Goal: Information Seeking & Learning: Learn about a topic

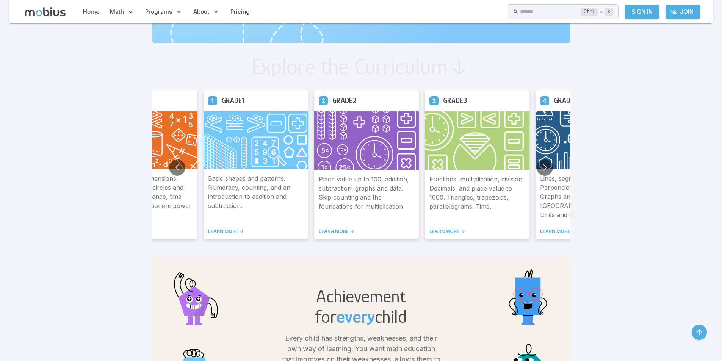
scroll to position [389, 0]
click at [270, 133] on img at bounding box center [255, 140] width 105 height 58
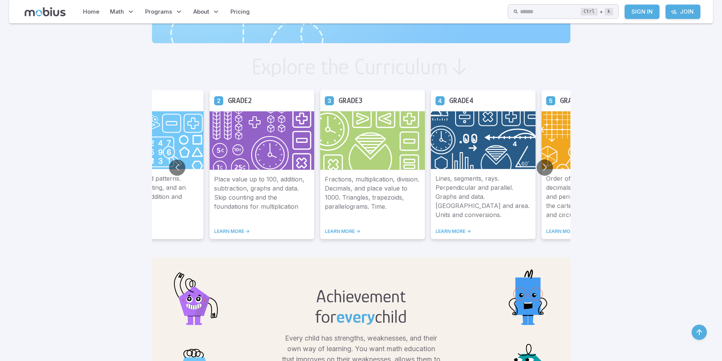
click at [175, 129] on img at bounding box center [151, 140] width 105 height 58
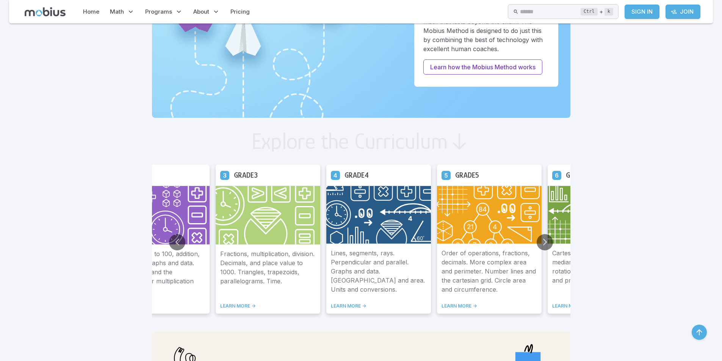
scroll to position [314, 0]
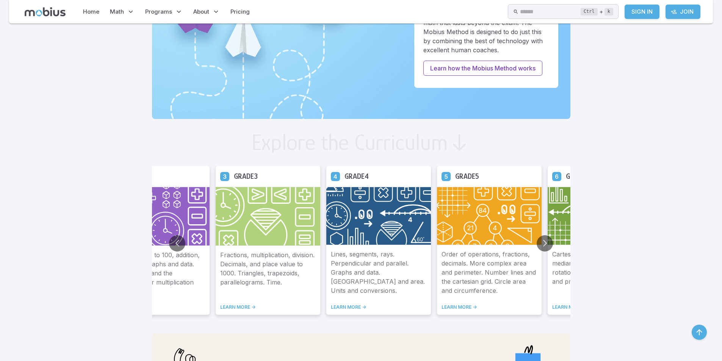
click at [225, 176] on icon at bounding box center [224, 176] width 9 height 9
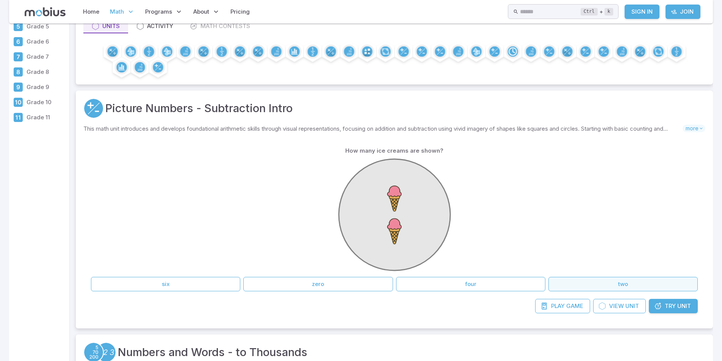
click at [624, 286] on button "two" at bounding box center [622, 284] width 149 height 14
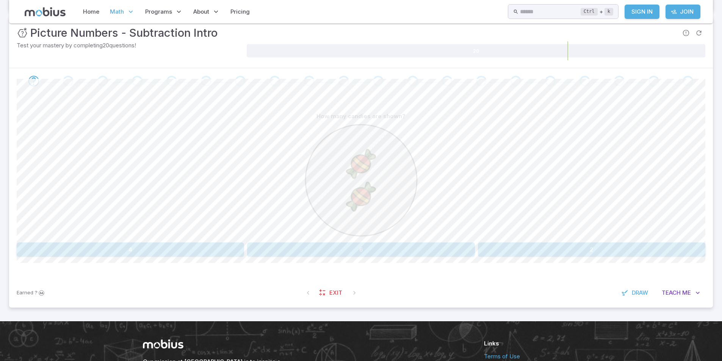
scroll to position [114, 0]
click at [578, 251] on button "2" at bounding box center [591, 249] width 227 height 14
click at [630, 251] on button "6" at bounding box center [649, 249] width 112 height 14
click at [516, 253] on button "six" at bounding box center [534, 249] width 112 height 14
click at [205, 242] on button "nine" at bounding box center [188, 249] width 112 height 14
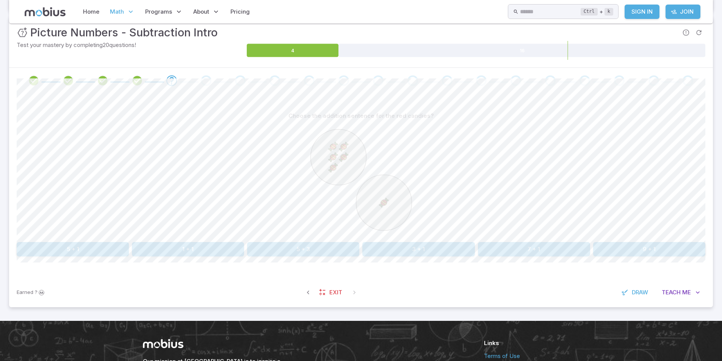
click at [114, 250] on button "5 + 1" at bounding box center [73, 249] width 112 height 14
click at [440, 248] on button "5 - 2" at bounding box center [418, 249] width 112 height 14
click at [116, 249] on button "2 - 1" at bounding box center [84, 249] width 135 height 14
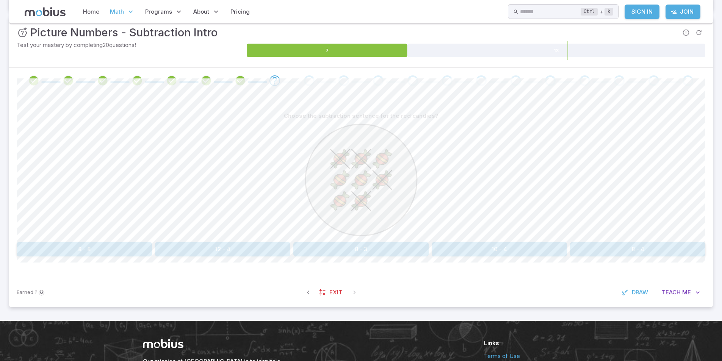
click at [610, 244] on button "8 - 4" at bounding box center [637, 249] width 135 height 14
click at [198, 254] on button "4 + 5" at bounding box center [188, 249] width 112 height 14
click at [214, 250] on button "7 - 4" at bounding box center [188, 249] width 112 height 14
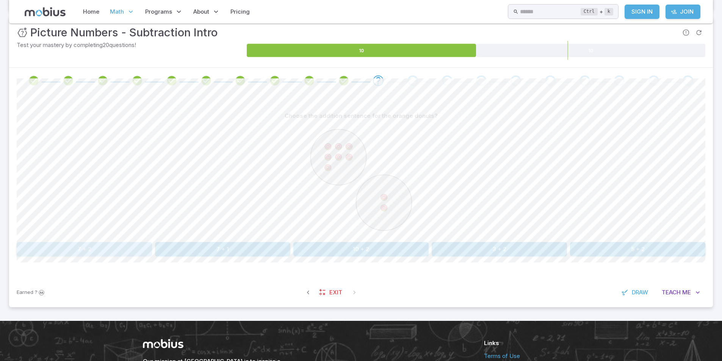
click at [121, 254] on button "7 + 2" at bounding box center [84, 249] width 135 height 14
click at [610, 244] on button "one" at bounding box center [620, 249] width 170 height 14
click at [102, 242] on button "5 - 2" at bounding box center [73, 249] width 112 height 14
click at [145, 252] on button "five" at bounding box center [102, 249] width 170 height 14
click at [575, 252] on button "one" at bounding box center [591, 249] width 227 height 14
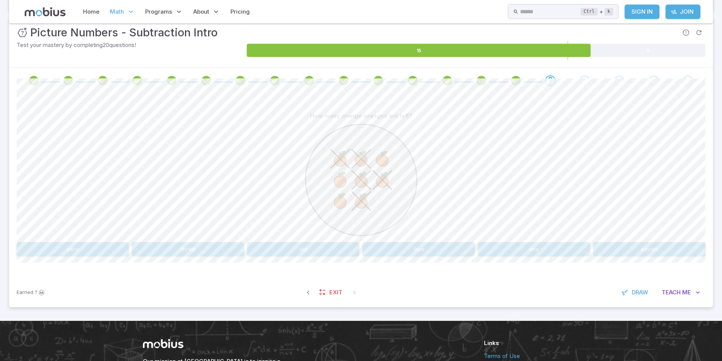
click at [189, 249] on button "three" at bounding box center [188, 249] width 112 height 14
click at [288, 253] on button "3 + 6" at bounding box center [303, 249] width 112 height 14
drag, startPoint x: 447, startPoint y: 250, endPoint x: 162, endPoint y: 353, distance: 302.9
click at [447, 250] on button "4 - 1" at bounding box center [418, 249] width 112 height 14
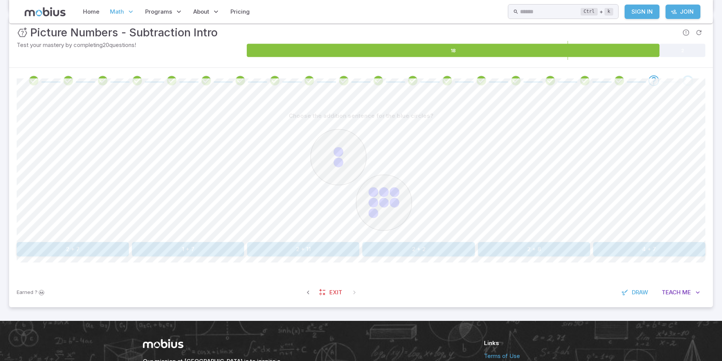
click at [100, 250] on button "2 + 7" at bounding box center [73, 249] width 112 height 14
drag, startPoint x: 611, startPoint y: 251, endPoint x: 506, endPoint y: 285, distance: 111.1
click at [611, 251] on button "1 + 8" at bounding box center [637, 249] width 135 height 14
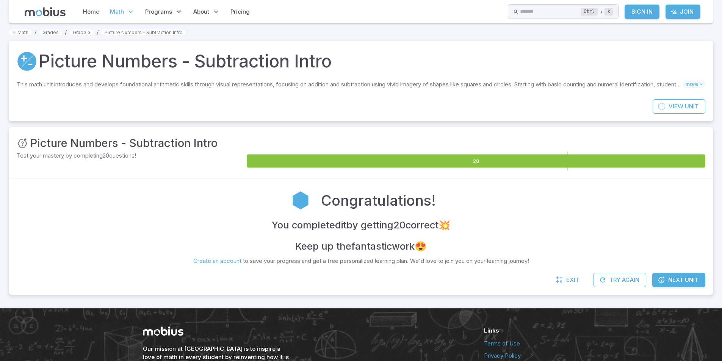
scroll to position [0, 0]
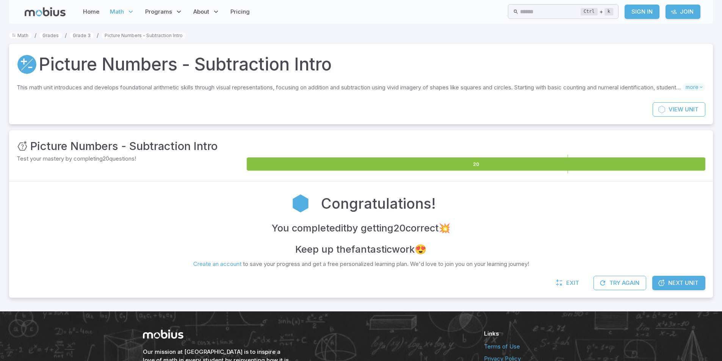
click at [700, 281] on link "Next Unit" at bounding box center [678, 283] width 53 height 14
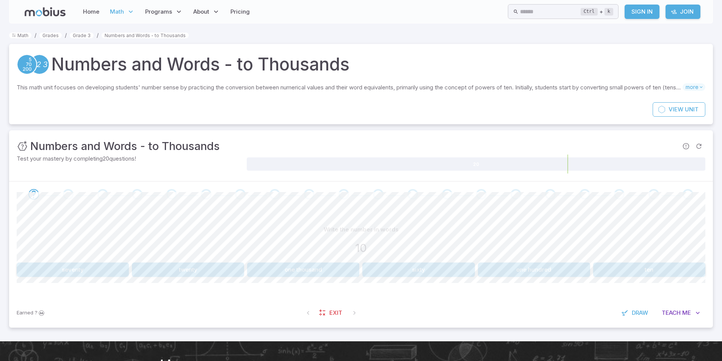
click at [667, 268] on button "ten" at bounding box center [649, 270] width 112 height 14
